Goal: Task Accomplishment & Management: Complete application form

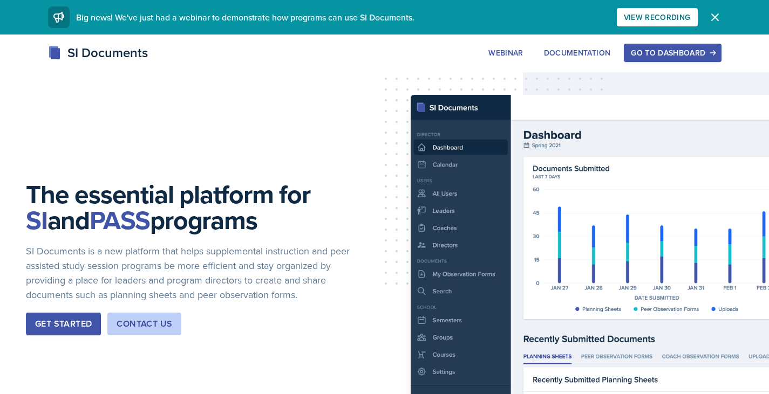
click at [665, 52] on div "Go to Dashboard" at bounding box center [672, 53] width 83 height 9
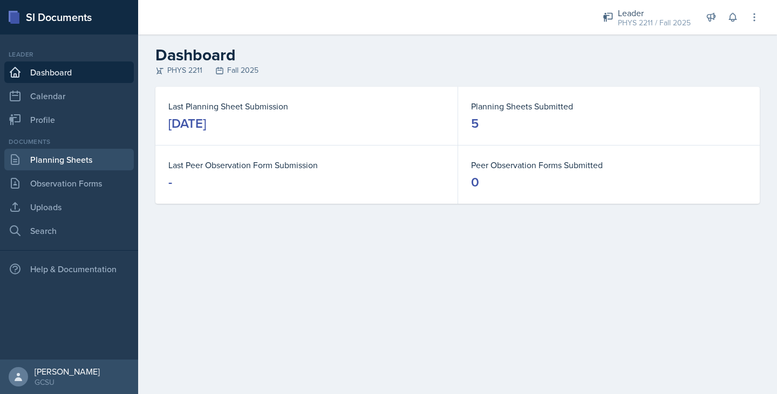
click at [69, 163] on link "Planning Sheets" at bounding box center [68, 160] width 129 height 22
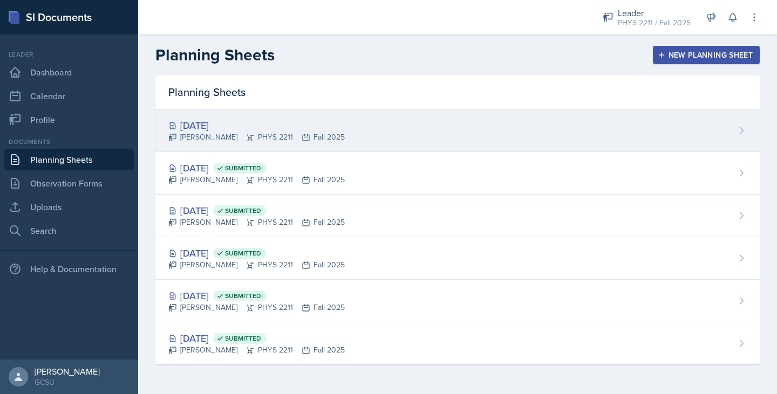
click at [302, 138] on icon at bounding box center [306, 137] width 9 height 9
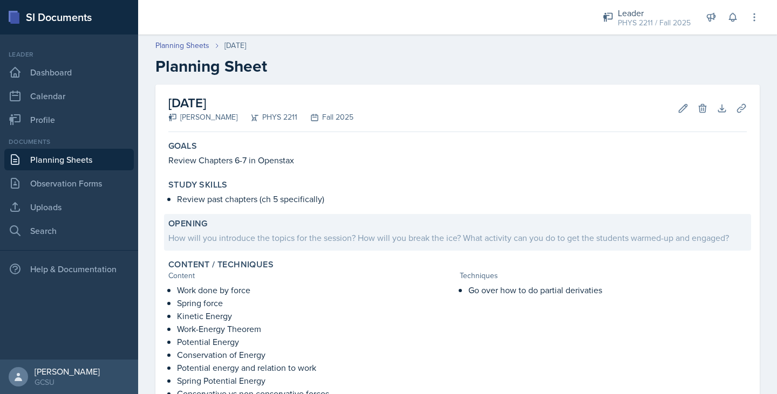
click at [230, 223] on div "Opening" at bounding box center [457, 223] width 578 height 11
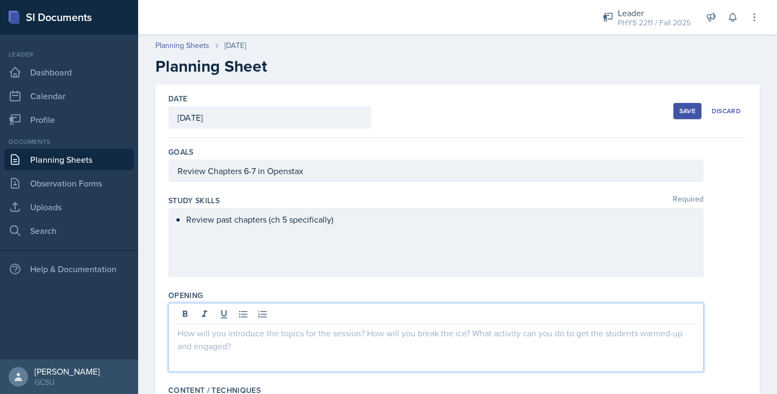
click at [224, 310] on div at bounding box center [435, 337] width 535 height 69
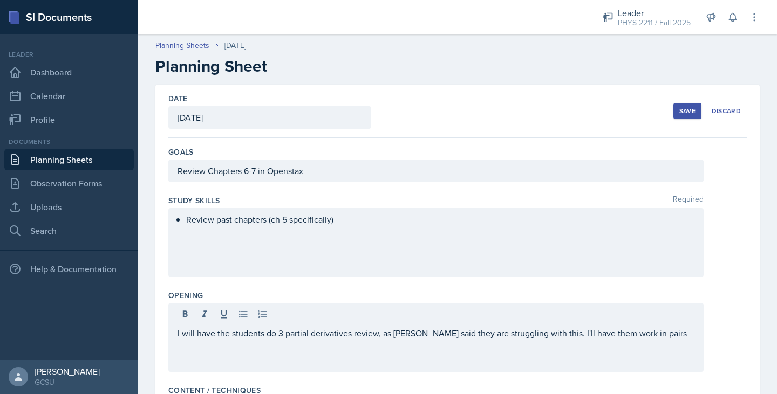
click at [402, 230] on div "Review past chapters (ch 5 specifically)" at bounding box center [435, 242] width 535 height 69
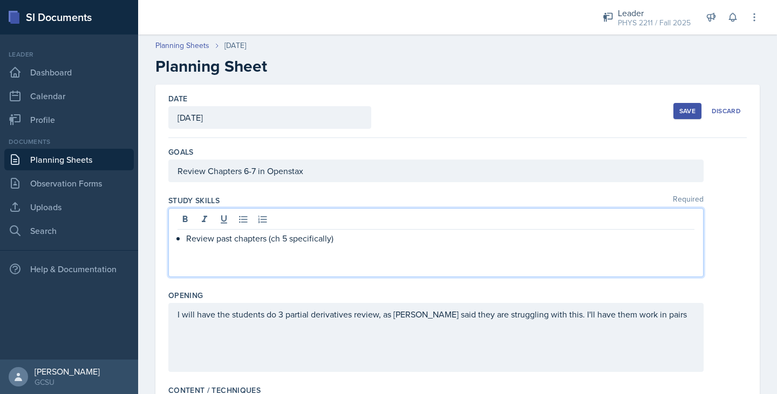
click at [376, 240] on p "Review past chapters (ch 5 specifically)" at bounding box center [440, 238] width 508 height 13
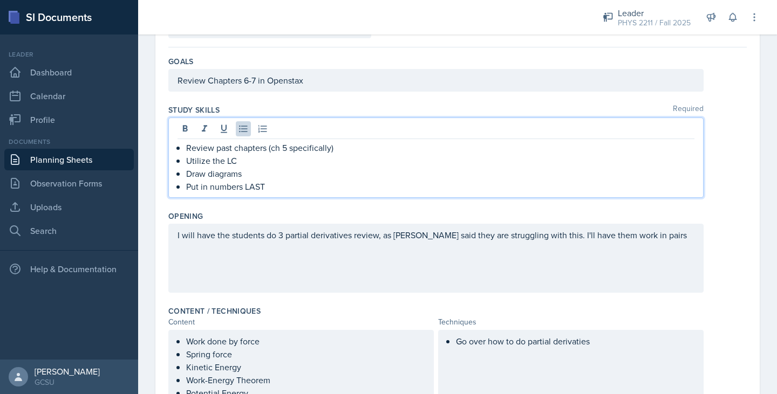
scroll to position [157, 0]
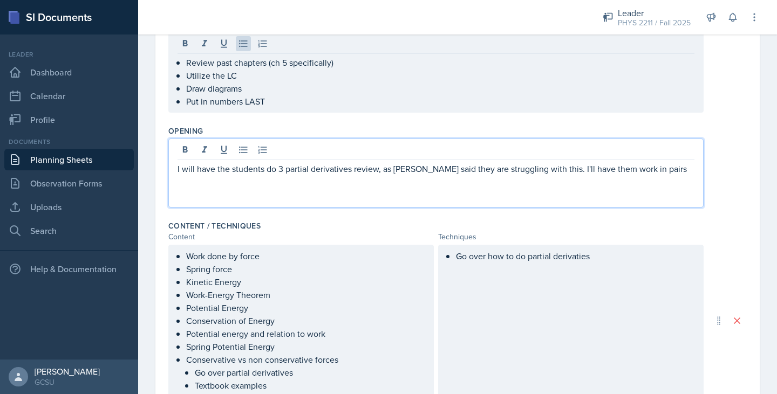
click at [670, 172] on p "I will have the students do 3 partial derivatives review, as [PERSON_NAME] said…" at bounding box center [435, 168] width 517 height 13
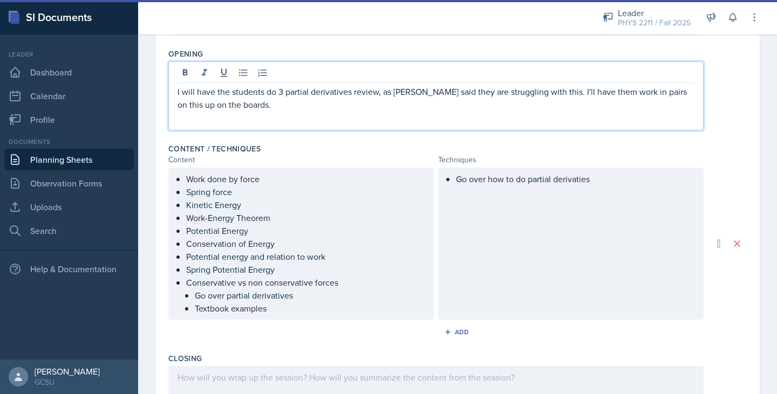
scroll to position [277, 0]
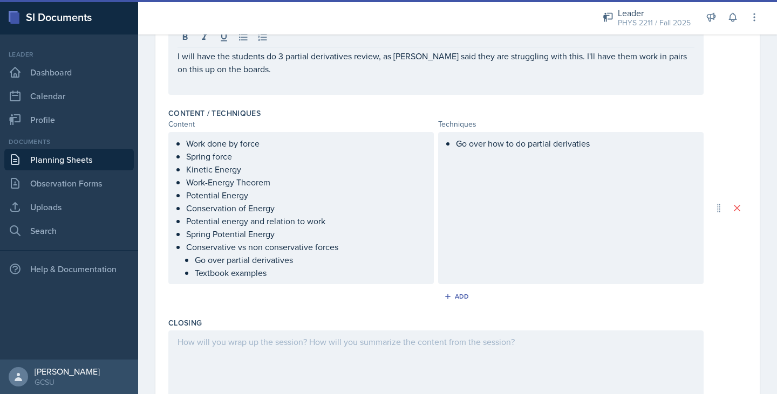
click at [589, 154] on div "Go over how to do partial derivaties" at bounding box center [570, 208] width 265 height 152
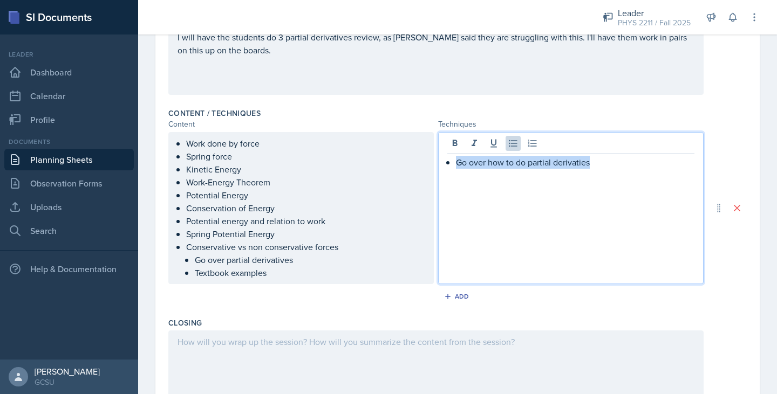
drag, startPoint x: 599, startPoint y: 165, endPoint x: 430, endPoint y: 166, distance: 168.8
click at [430, 166] on div "Work done by force Spring force Kinetic Energy Work-Energy Theorem Potential En…" at bounding box center [435, 208] width 535 height 152
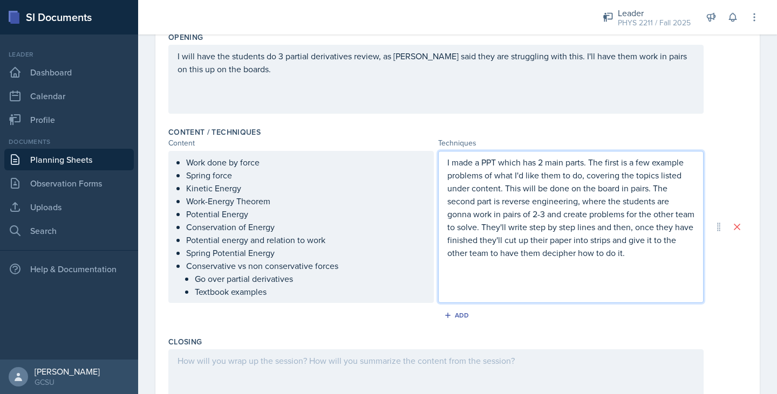
scroll to position [421, 0]
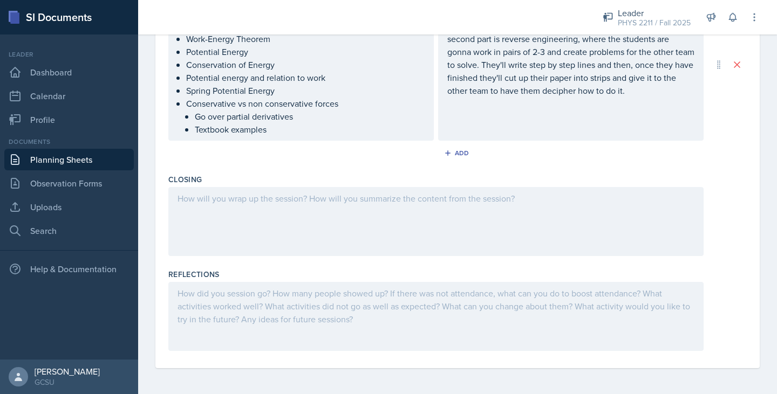
click at [261, 222] on div at bounding box center [435, 221] width 535 height 69
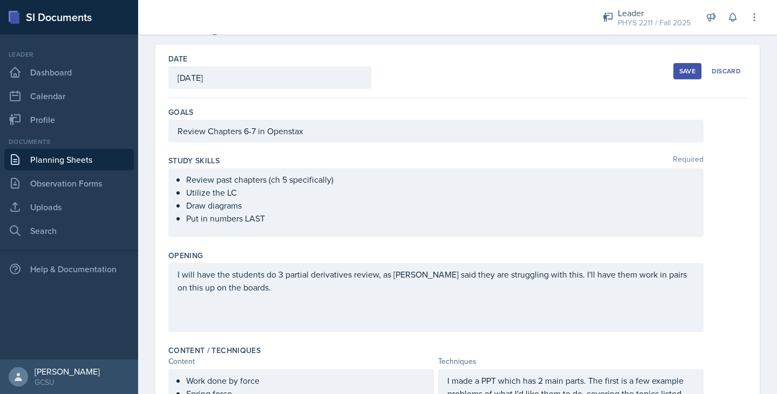
scroll to position [0, 0]
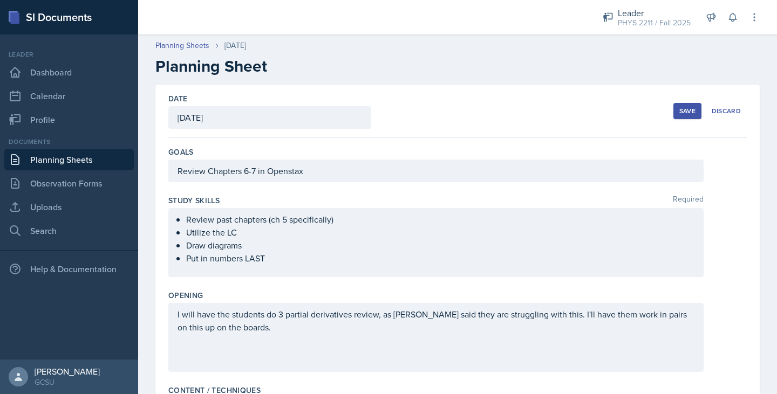
click at [684, 102] on div "Save Discard" at bounding box center [709, 111] width 73 height 25
click at [680, 108] on div "Save" at bounding box center [687, 111] width 16 height 9
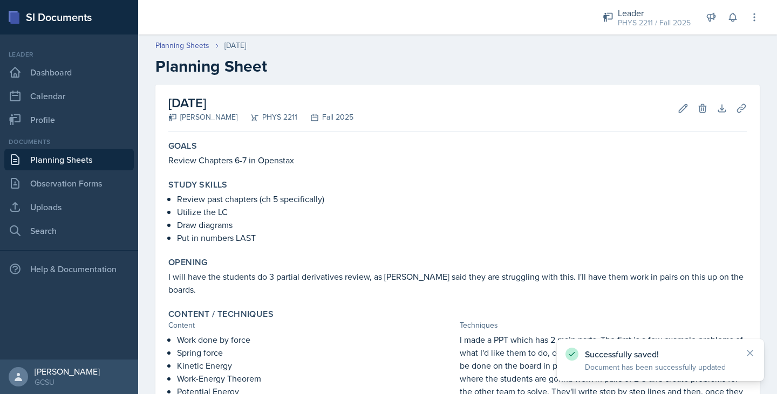
scroll to position [275, 0]
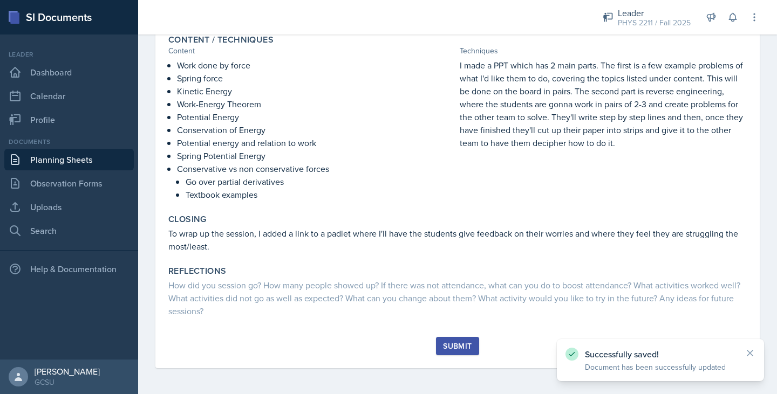
click at [443, 350] on div "Submit" at bounding box center [457, 346] width 29 height 9
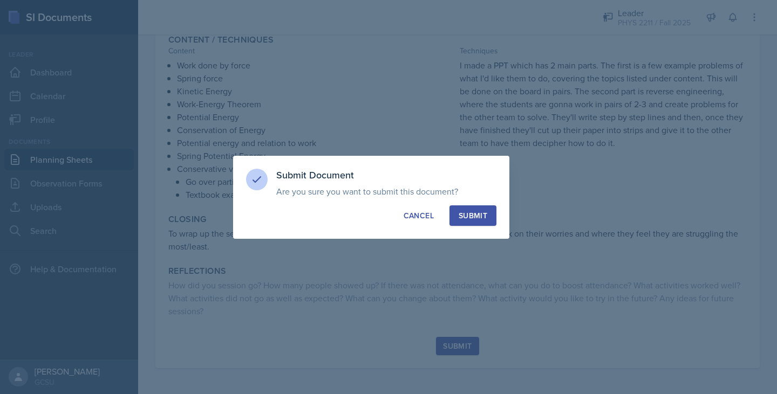
click at [474, 218] on div "Submit" at bounding box center [472, 215] width 29 height 11
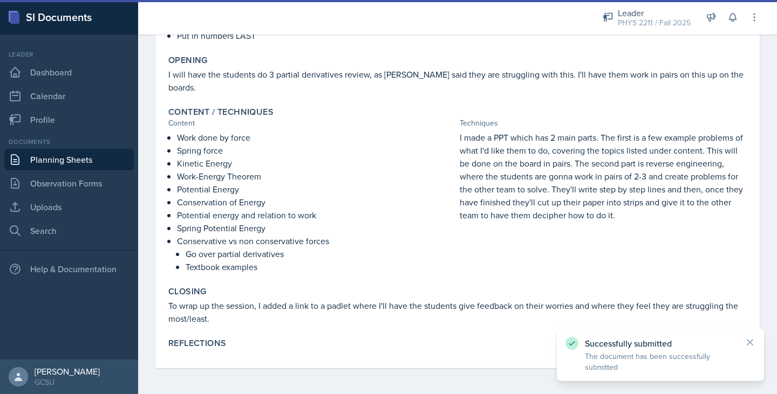
scroll to position [0, 0]
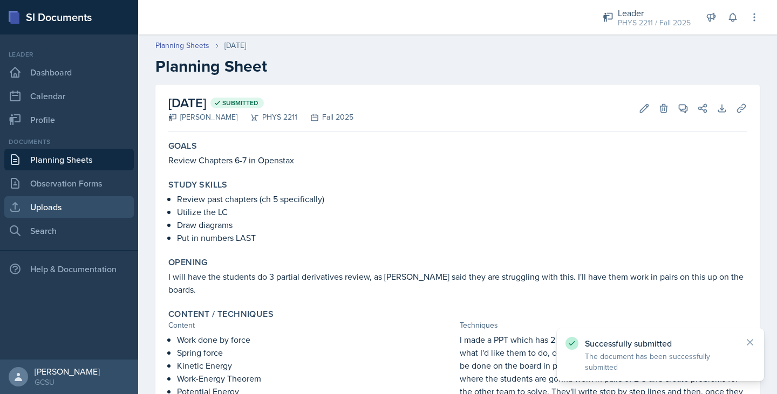
click at [46, 213] on link "Uploads" at bounding box center [68, 207] width 129 height 22
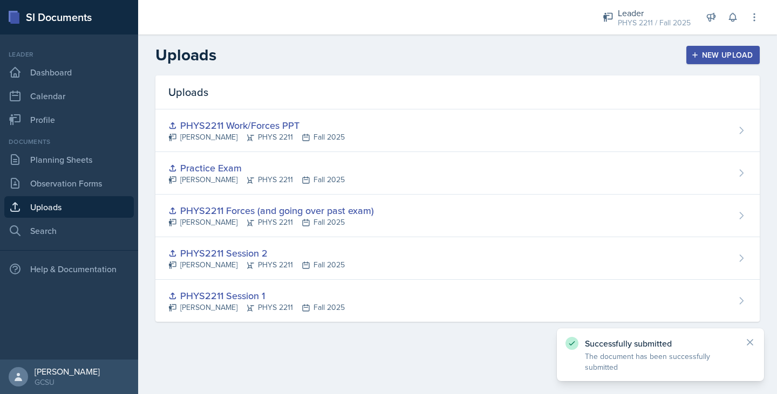
click at [711, 65] on header "Uploads New Upload" at bounding box center [457, 55] width 639 height 41
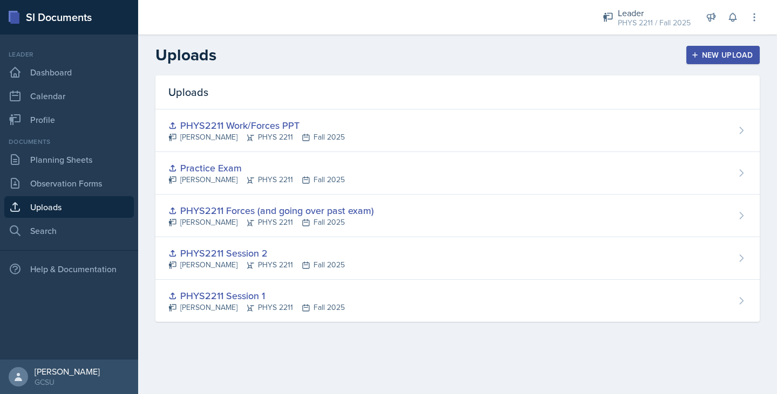
click at [706, 61] on button "New Upload" at bounding box center [723, 55] width 74 height 18
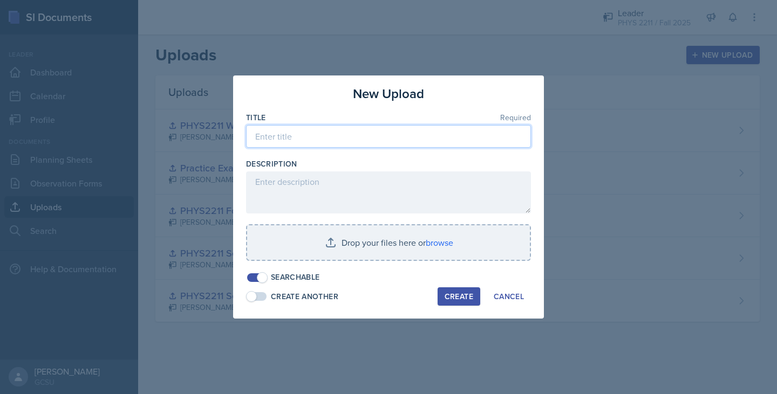
click at [383, 126] on input at bounding box center [388, 136] width 285 height 23
type input "Work and Forces PPT"
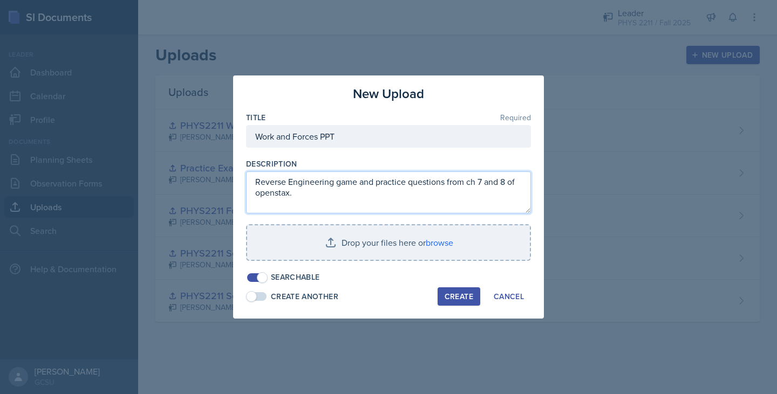
type textarea "Reverse Engineering game and practice questions from ch 7 and 8 of openstax."
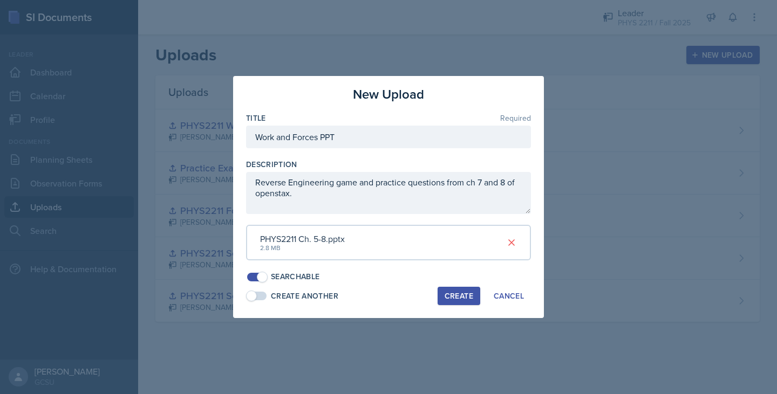
click at [439, 291] on button "Create" at bounding box center [458, 296] width 43 height 18
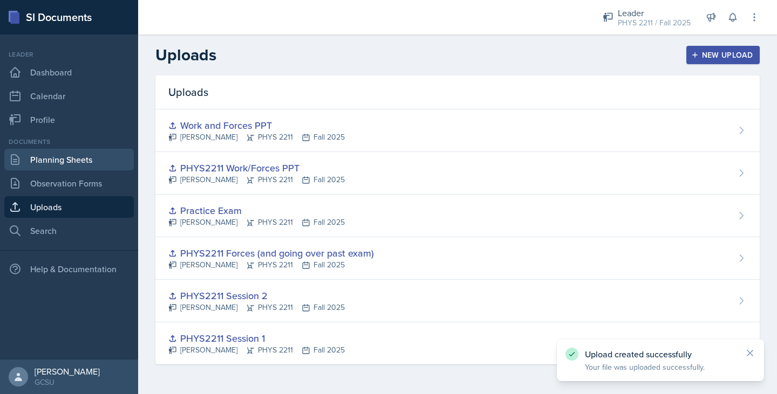
click at [56, 161] on link "Planning Sheets" at bounding box center [68, 160] width 129 height 22
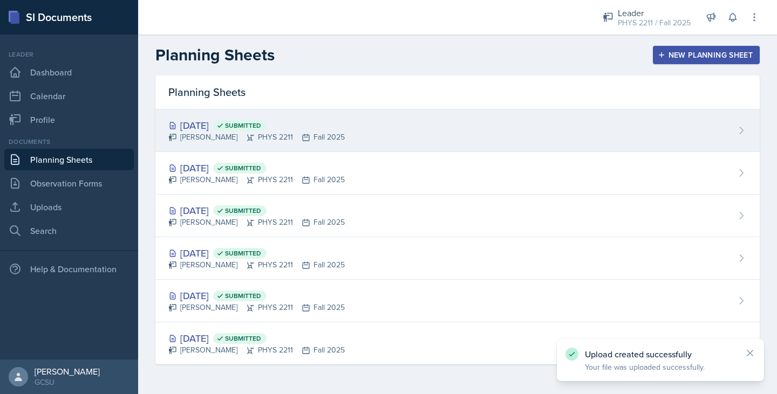
click at [399, 138] on div "[DATE] Submitted [PERSON_NAME] PHYS 2211 Fall 2025" at bounding box center [457, 130] width 604 height 43
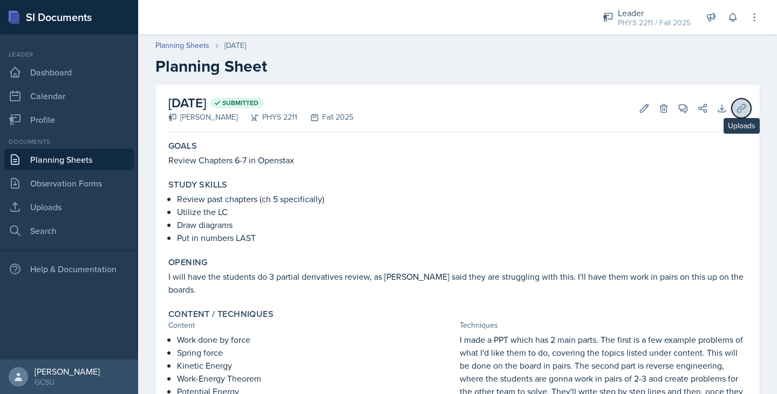
click at [736, 106] on icon at bounding box center [741, 108] width 11 height 11
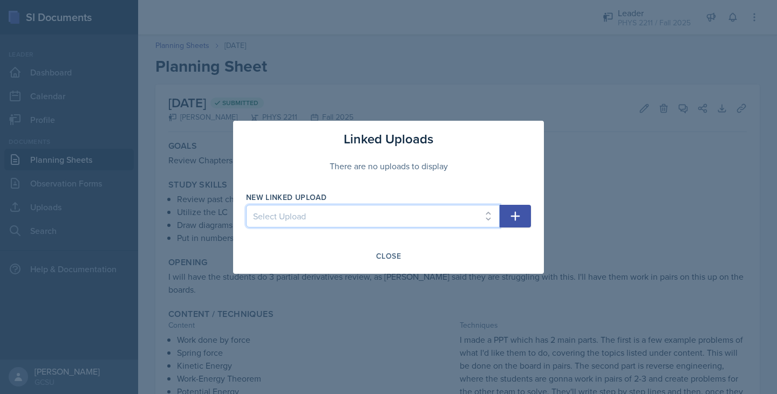
click at [374, 220] on select "Select Upload PHYS2211 Session 1 PHYS2211 Session 2 PHYS2211 Forces (and going …" at bounding box center [372, 216] width 253 height 23
select select "edbda583-d593-4054-aab2-6cf88ecbf4df"
click at [246, 205] on select "Select Upload PHYS2211 Session 1 PHYS2211 Session 2 PHYS2211 Forces (and going …" at bounding box center [372, 216] width 253 height 23
click at [514, 216] on icon "button" at bounding box center [515, 215] width 9 height 9
select select
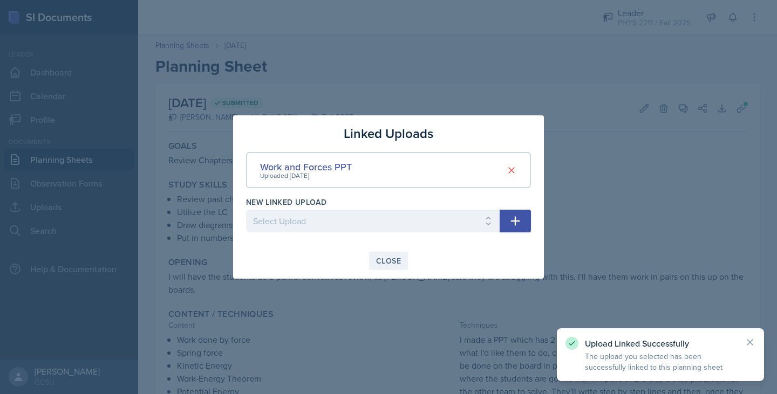
click at [381, 261] on div "Close" at bounding box center [388, 261] width 25 height 9
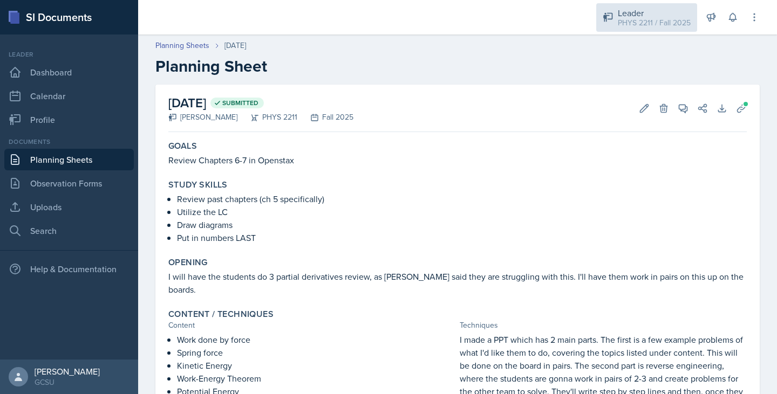
click at [646, 9] on div "Leader" at bounding box center [654, 12] width 73 height 13
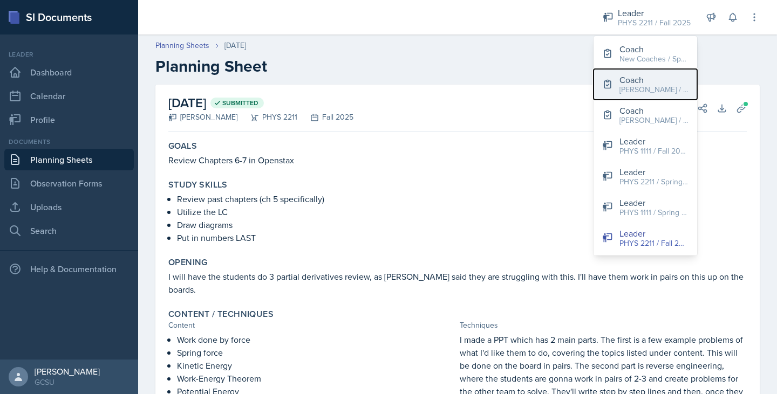
click at [638, 88] on div "[PERSON_NAME] / Fall 2025" at bounding box center [653, 89] width 69 height 11
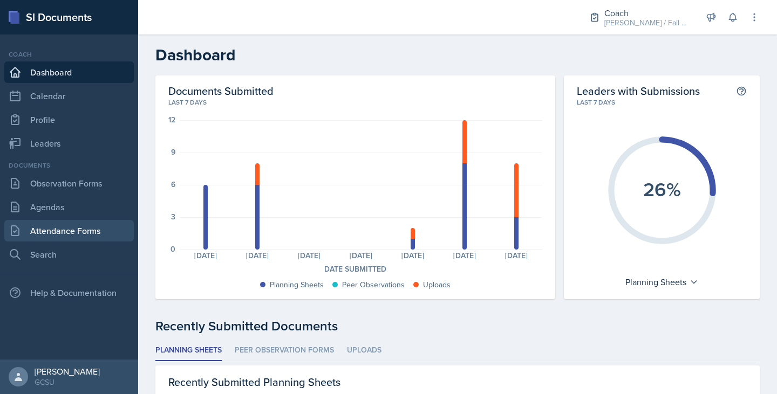
click at [95, 225] on link "Attendance Forms" at bounding box center [68, 231] width 129 height 22
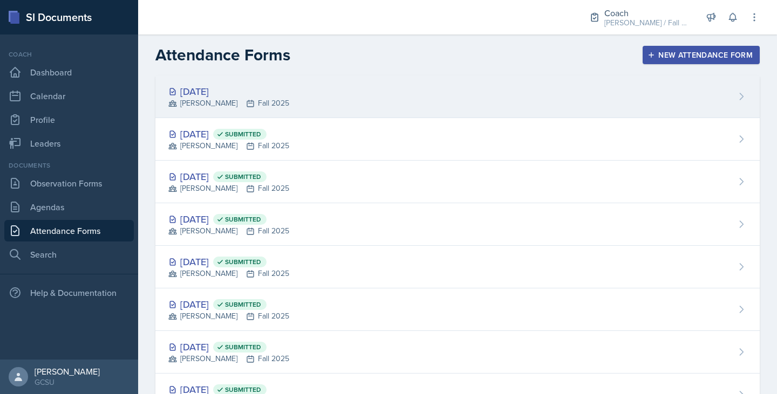
click at [272, 108] on div "[DATE] [PERSON_NAME] Fall 2025" at bounding box center [457, 97] width 604 height 43
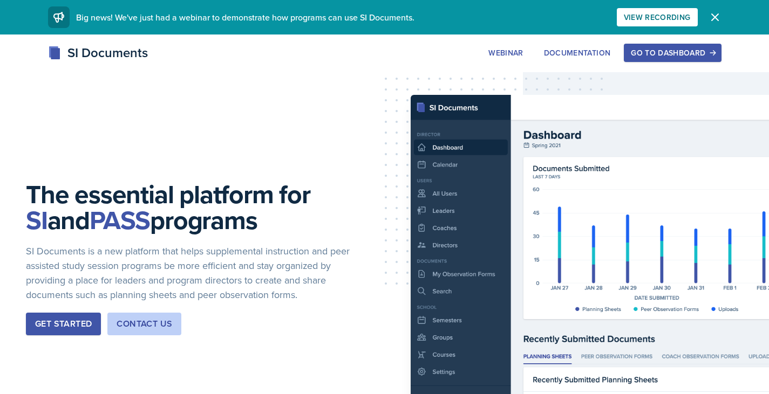
click at [661, 50] on div "Go to Dashboard" at bounding box center [672, 53] width 83 height 9
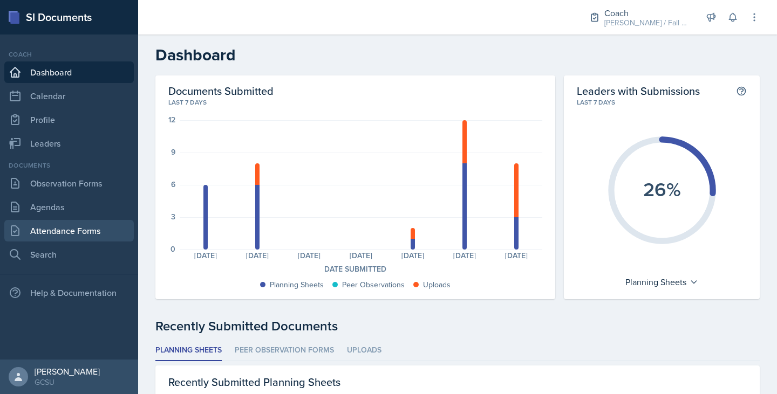
click at [101, 227] on link "Attendance Forms" at bounding box center [68, 231] width 129 height 22
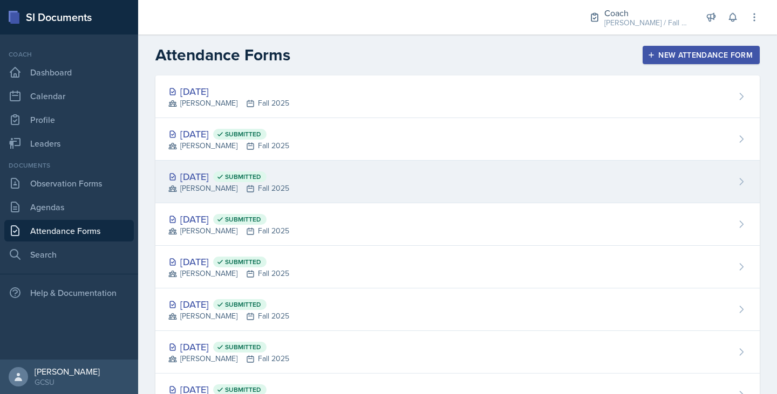
click at [335, 177] on div "Sep 18th, 2025 Submitted MAPP Fall 2025" at bounding box center [457, 182] width 604 height 43
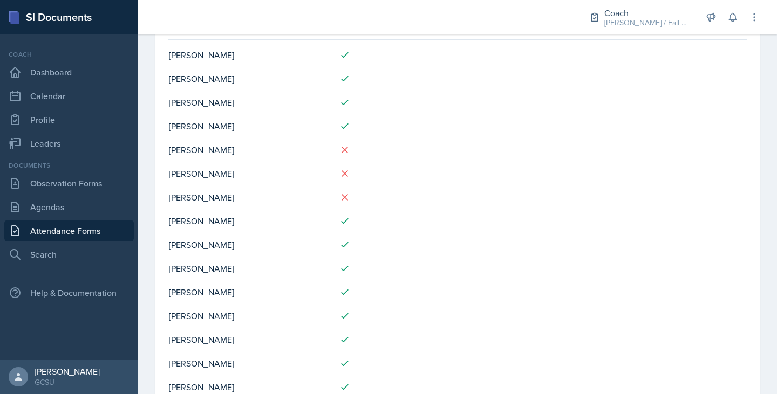
scroll to position [94, 0]
click at [65, 205] on link "Agendas" at bounding box center [68, 207] width 129 height 22
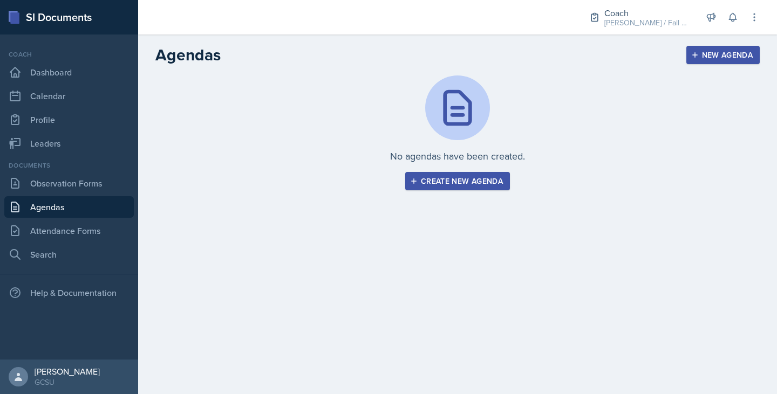
click at [467, 180] on div "Create new agenda" at bounding box center [457, 181] width 91 height 9
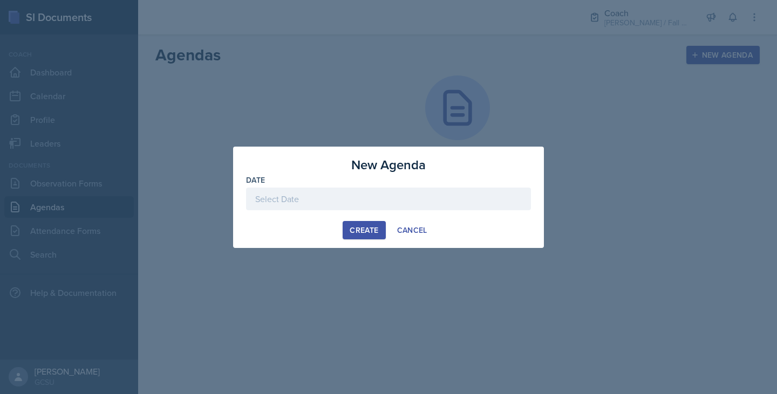
click at [384, 196] on div at bounding box center [388, 199] width 285 height 23
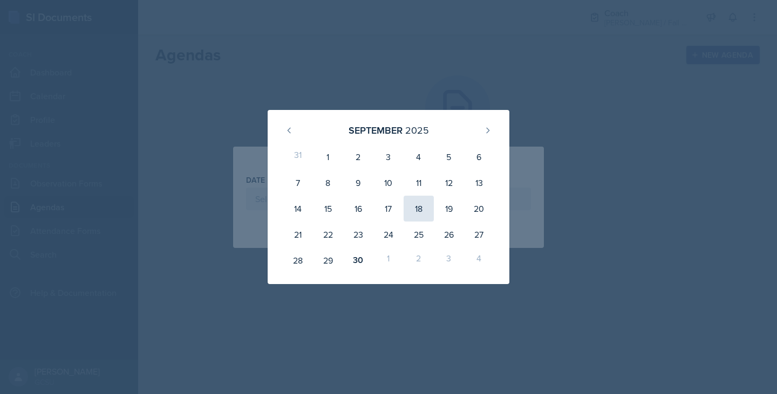
click at [417, 202] on div "18" at bounding box center [418, 209] width 30 height 26
type input "September 18th, 2025"
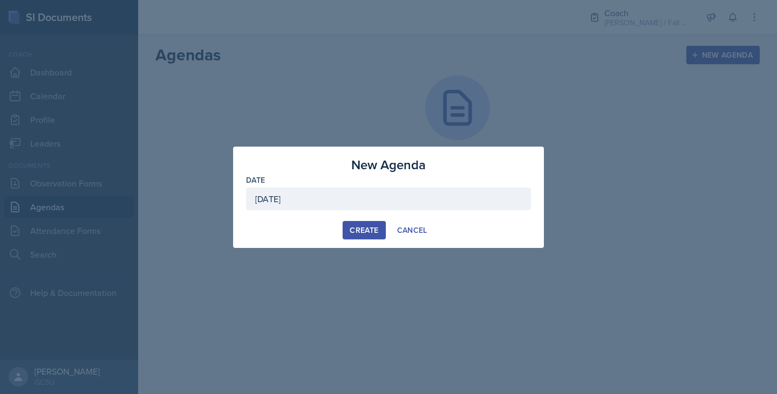
click at [362, 232] on div "Create" at bounding box center [364, 230] width 29 height 9
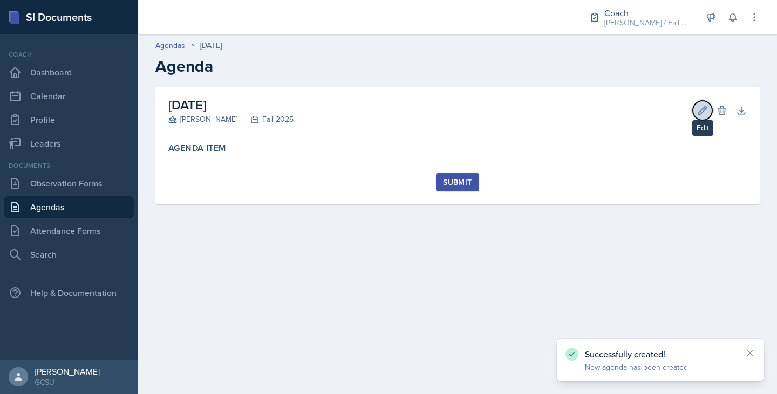
click at [707, 108] on icon at bounding box center [702, 110] width 11 height 11
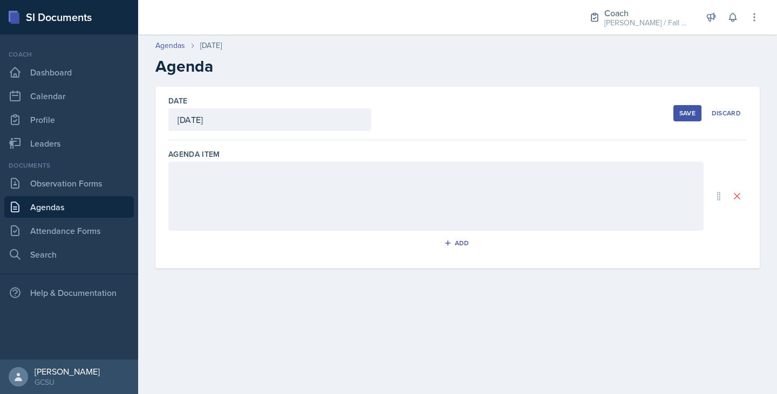
click at [469, 191] on div at bounding box center [435, 196] width 535 height 69
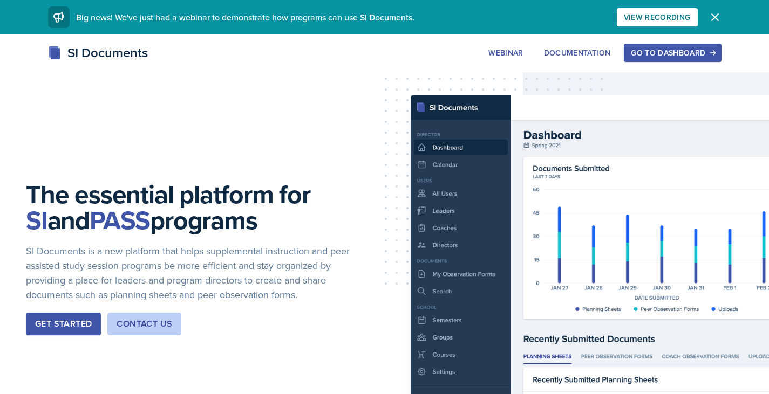
click at [626, 54] on button "Go to Dashboard" at bounding box center [672, 53] width 97 height 18
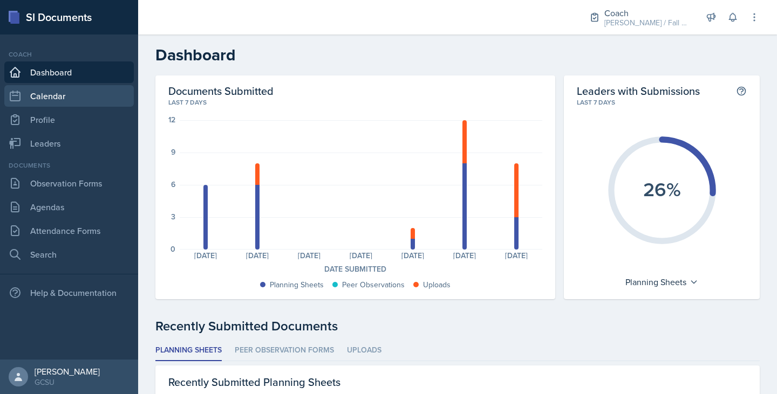
click at [88, 97] on link "Calendar" at bounding box center [68, 96] width 129 height 22
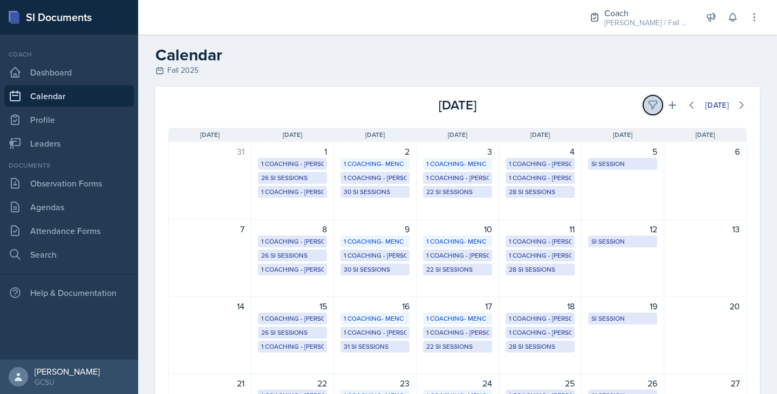
click at [648, 103] on icon at bounding box center [652, 105] width 8 height 8
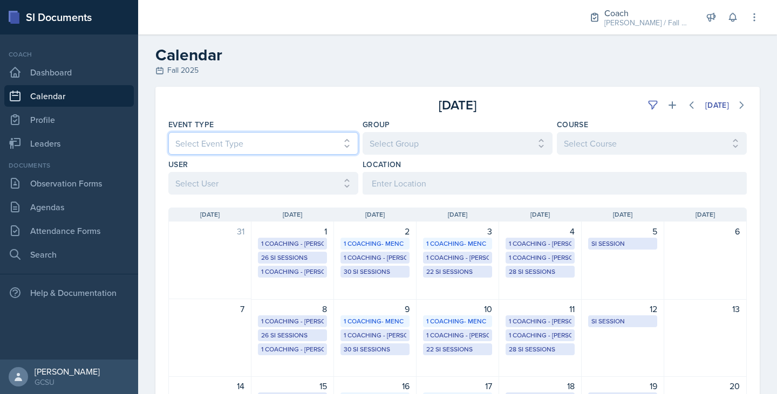
click at [281, 138] on select "Select Event Type All CoP Meeting Coaching - BECK Coaching - MAPP Coaching- MEN…" at bounding box center [263, 143] width 190 height 23
select select "700c1d41-4793-48d3-8616-e09499dfb71d"
click at [168, 132] on select "Select Event Type All CoP Meeting Coaching - BECK Coaching - MAPP Coaching- MEN…" at bounding box center [263, 143] width 190 height 23
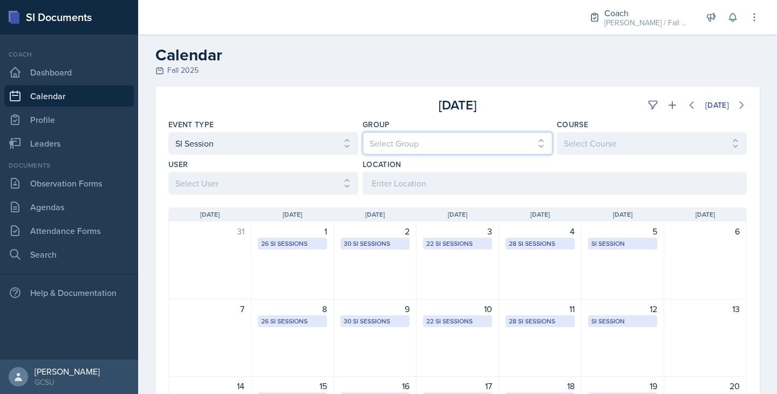
click at [399, 150] on select "Select Group All BECK MAPP MENCE" at bounding box center [457, 143] width 190 height 23
select select "7b7b0581-3cff-4db8-9566-fba67390f9c3"
click at [362, 132] on select "Select Group All BECK MAPP MENCE" at bounding box center [457, 143] width 190 height 23
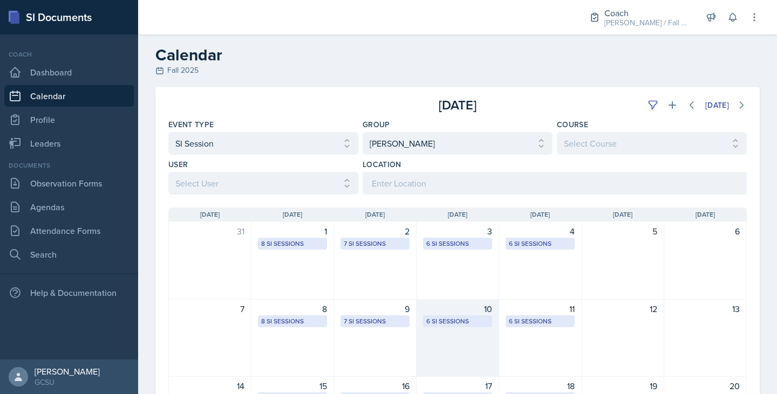
click at [431, 326] on div "6 SI Sessions" at bounding box center [457, 322] width 63 height 10
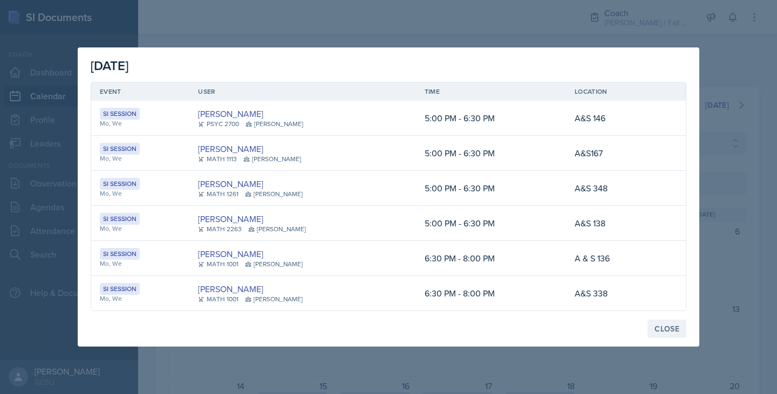
click at [661, 332] on div "Close" at bounding box center [666, 329] width 25 height 9
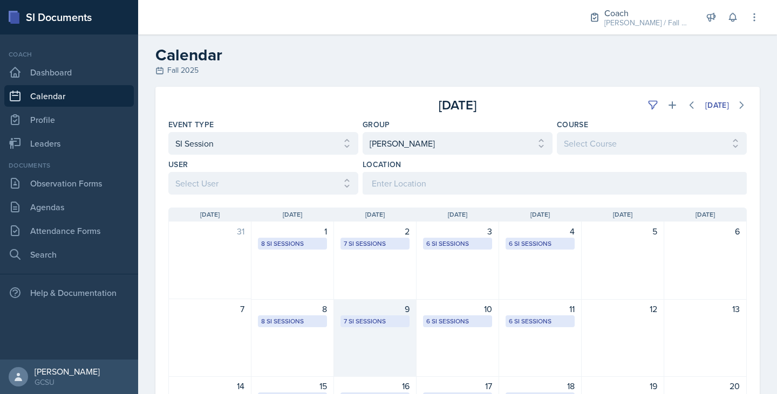
click at [386, 325] on div "7 SI Sessions" at bounding box center [375, 322] width 63 height 10
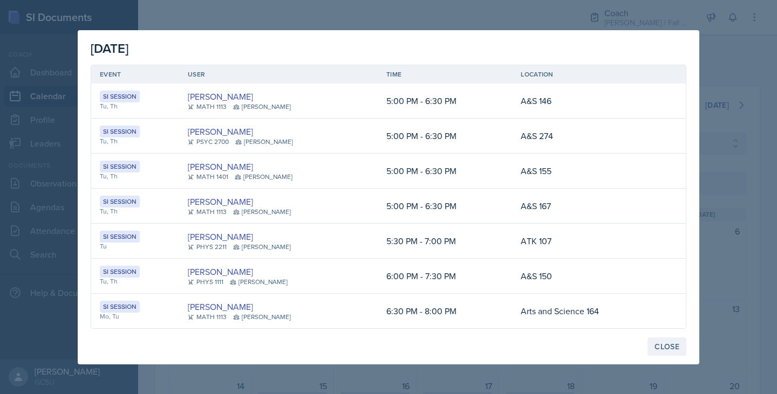
click at [656, 346] on div "Close" at bounding box center [666, 346] width 25 height 9
